Goal: Use online tool/utility: Utilize a website feature to perform a specific function

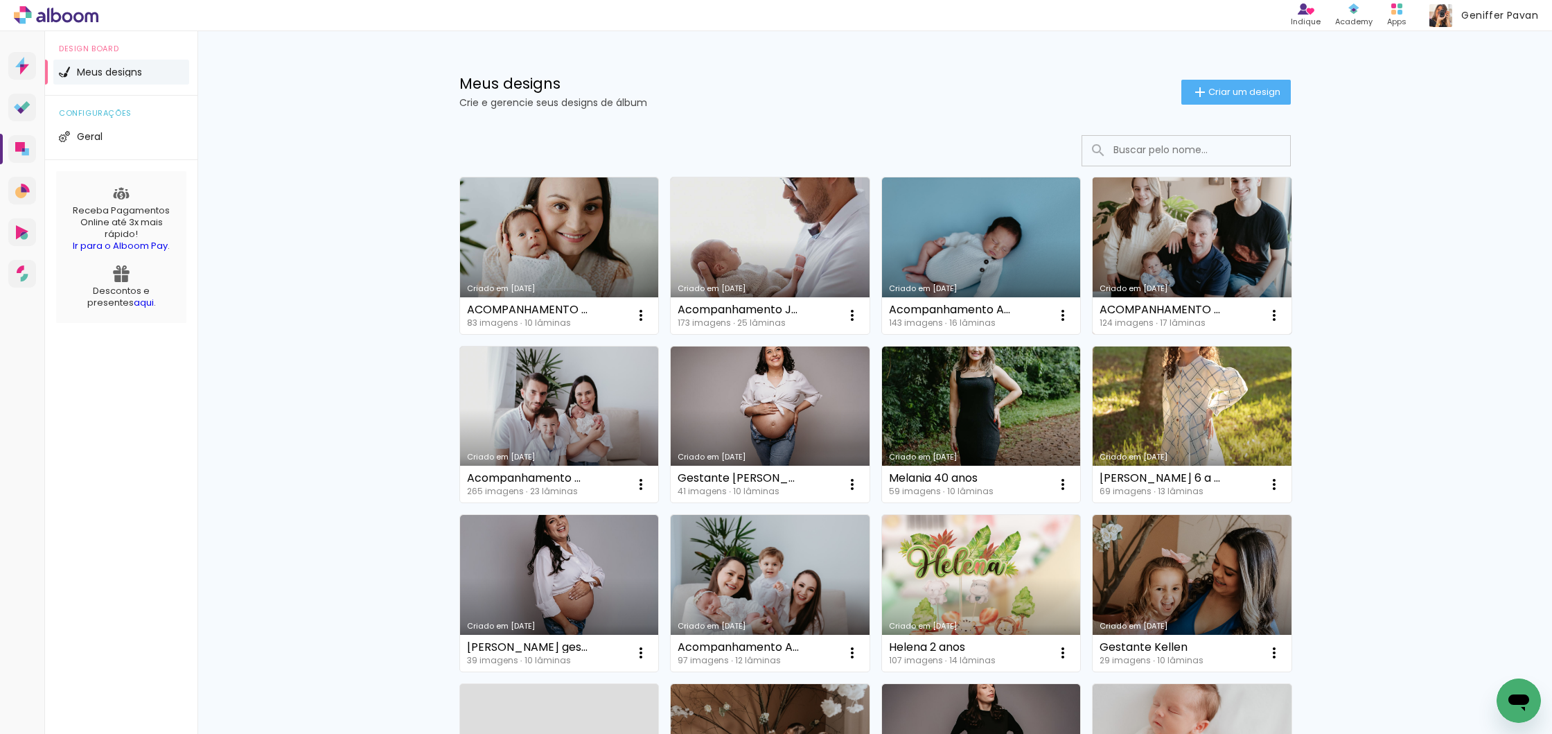
click at [1198, 263] on link "Criado em [DATE]" at bounding box center [1192, 255] width 199 height 157
